Goal: Information Seeking & Learning: Check status

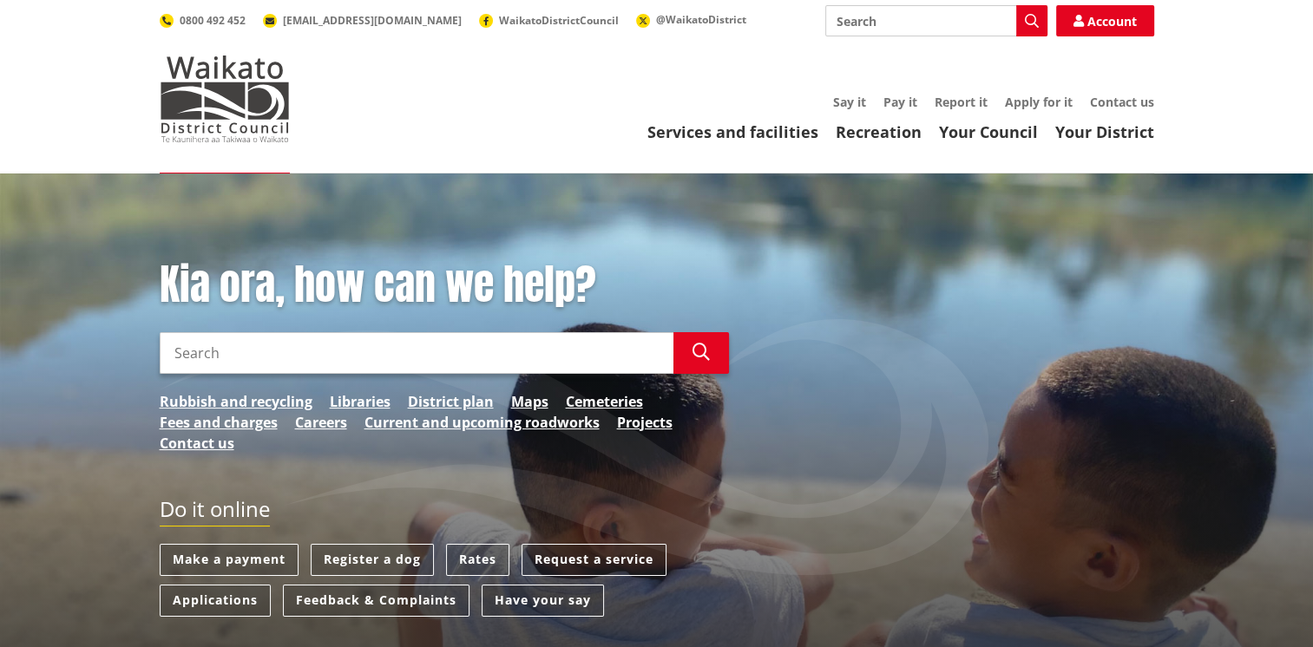
click at [236, 363] on input "Search" at bounding box center [417, 353] width 514 height 42
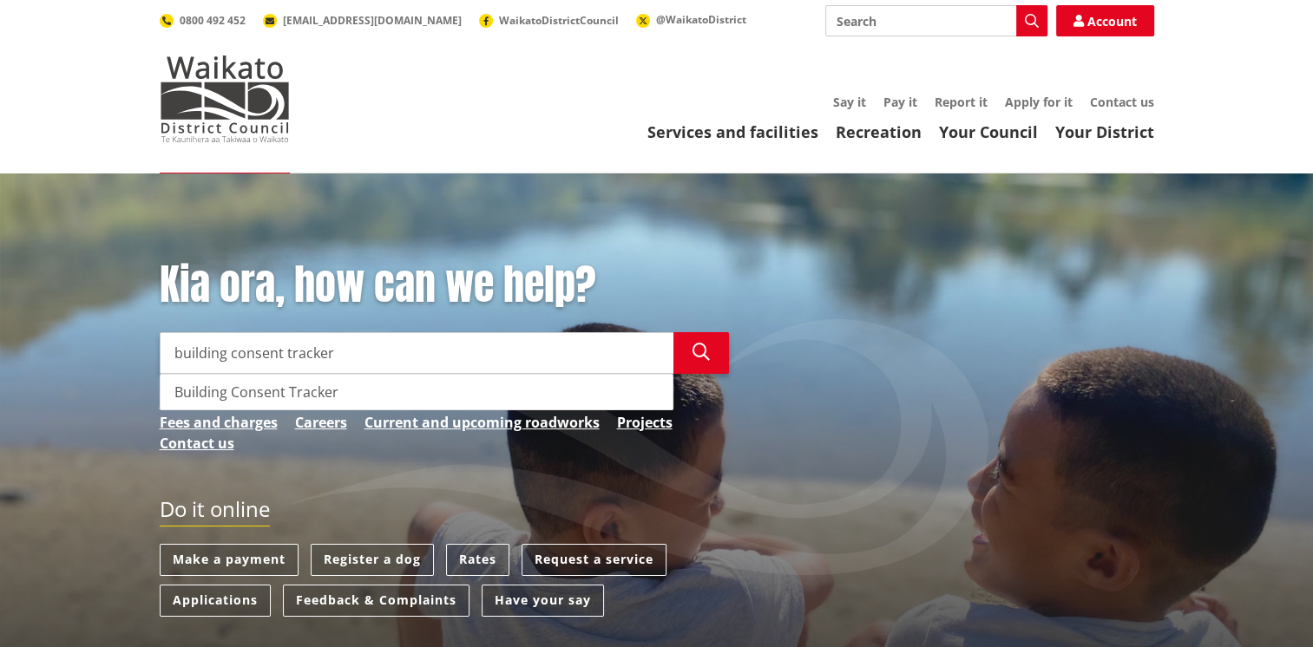
type input "building consent tracker"
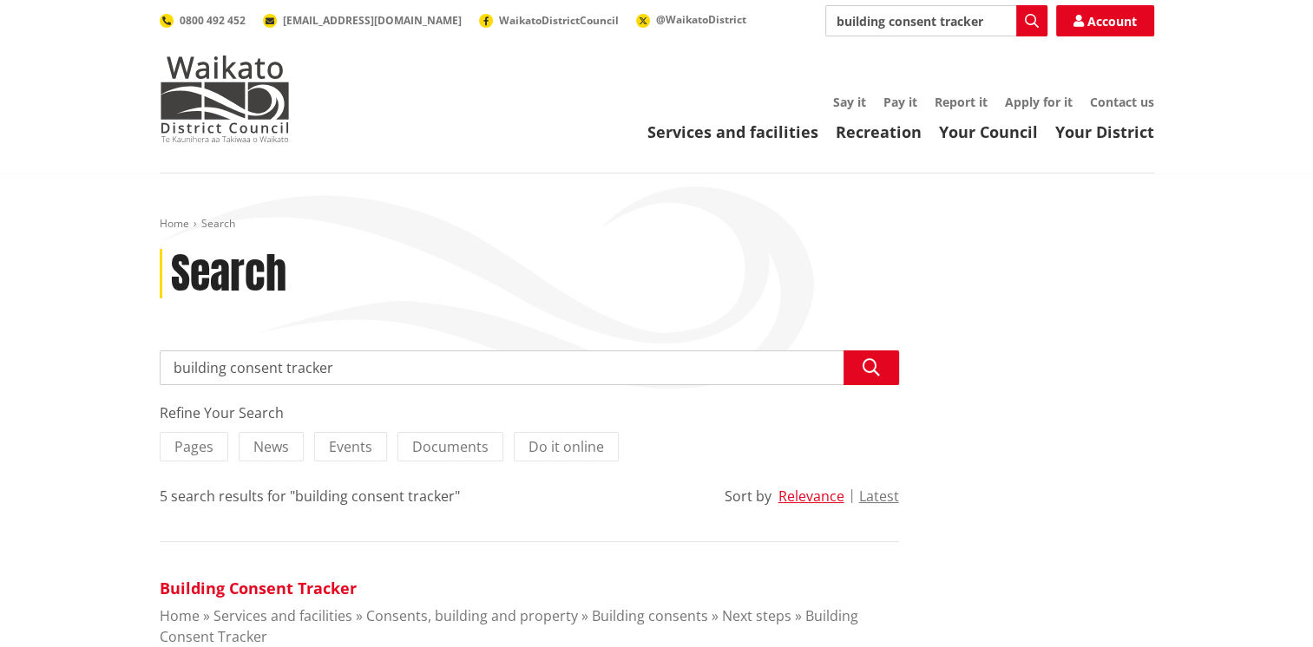
click at [240, 590] on link "Building Consent Tracker" at bounding box center [258, 588] width 197 height 21
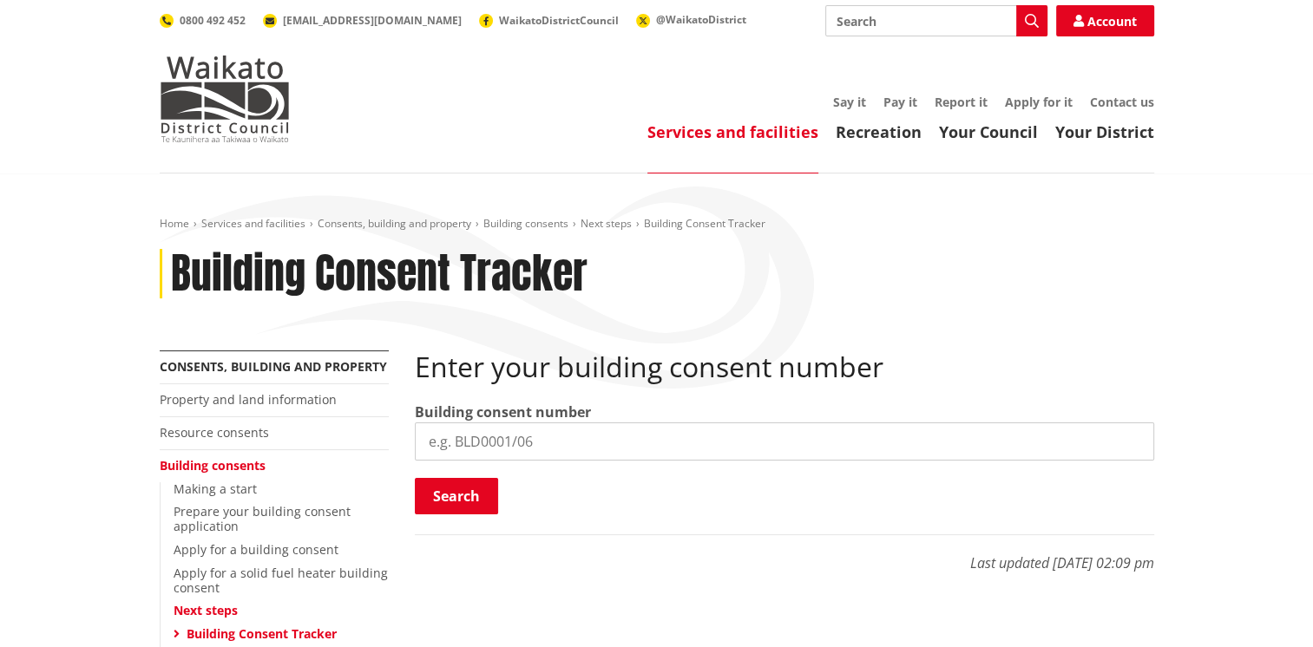
click at [524, 432] on input "search" at bounding box center [784, 442] width 739 height 38
type input "BLD0313/26"
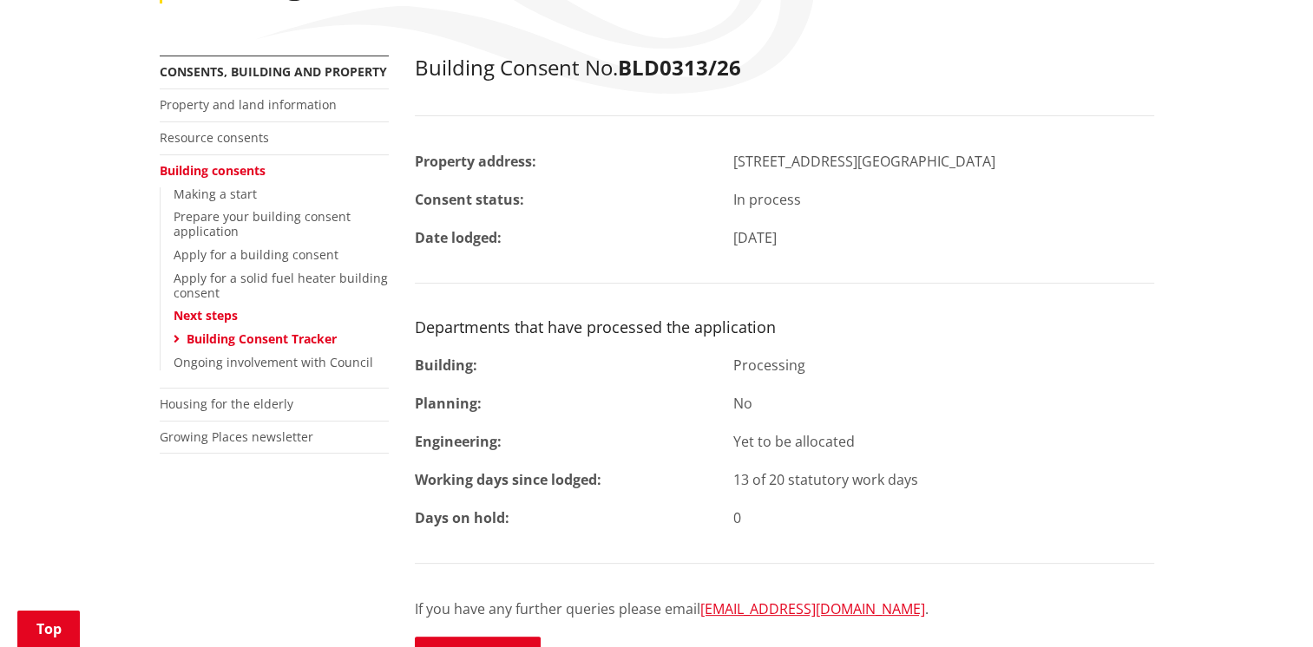
scroll to position [347, 0]
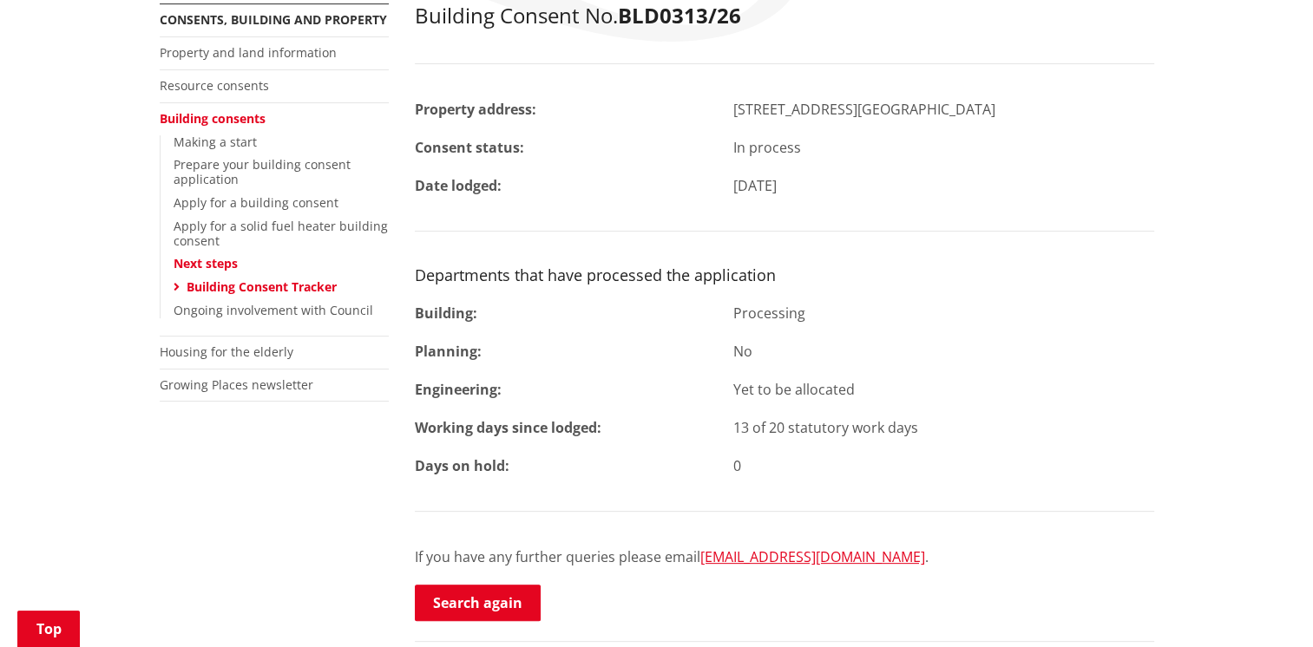
click at [1083, 171] on div "Building Consent No. BLD0313/26 Property address: 789 Bruntwood Road TAMAHERE C…" at bounding box center [784, 313] width 739 height 620
